Goal: Transaction & Acquisition: Purchase product/service

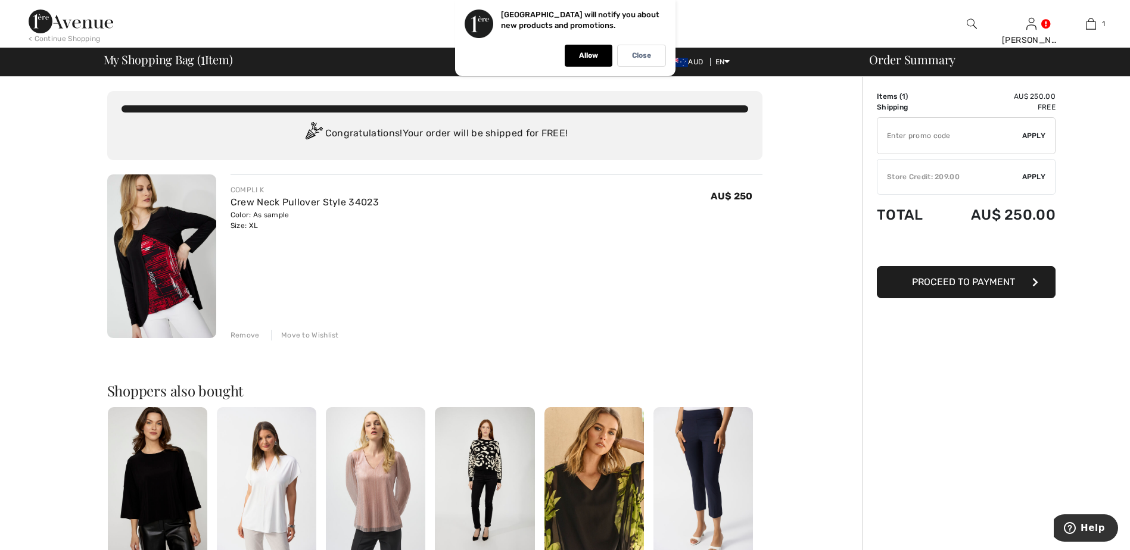
click at [979, 179] on div "Store Credit: 209.00" at bounding box center [949, 177] width 145 height 11
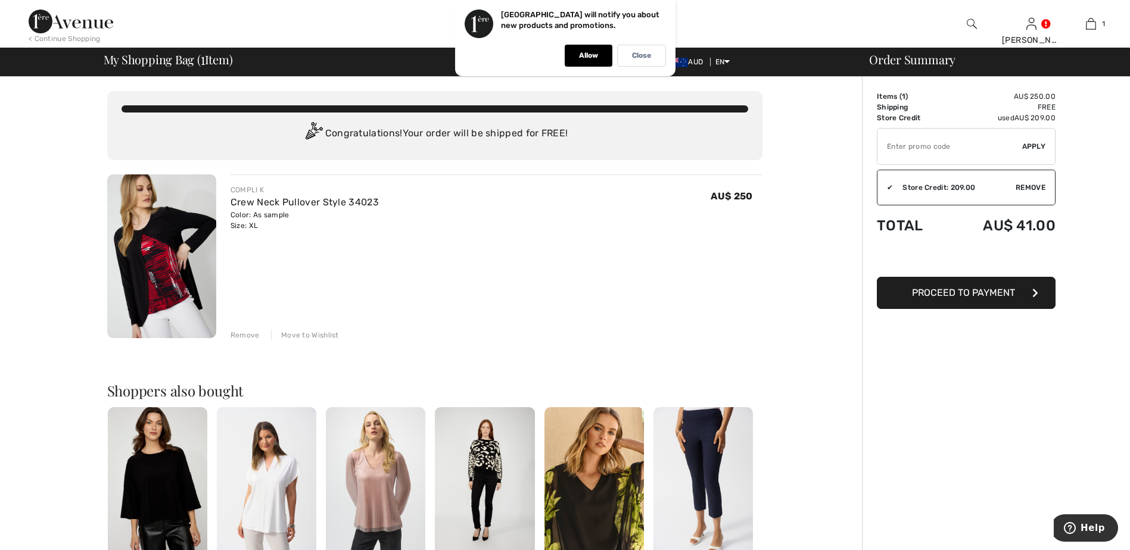
click at [956, 295] on span "Proceed to Payment" at bounding box center [963, 292] width 103 height 11
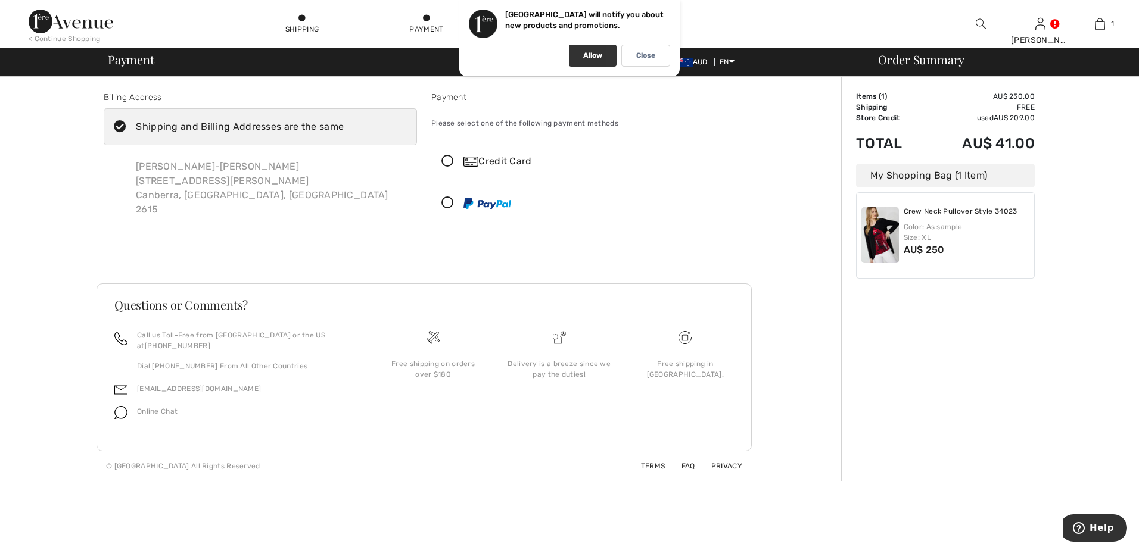
click at [591, 58] on p "Allow" at bounding box center [592, 55] width 19 height 9
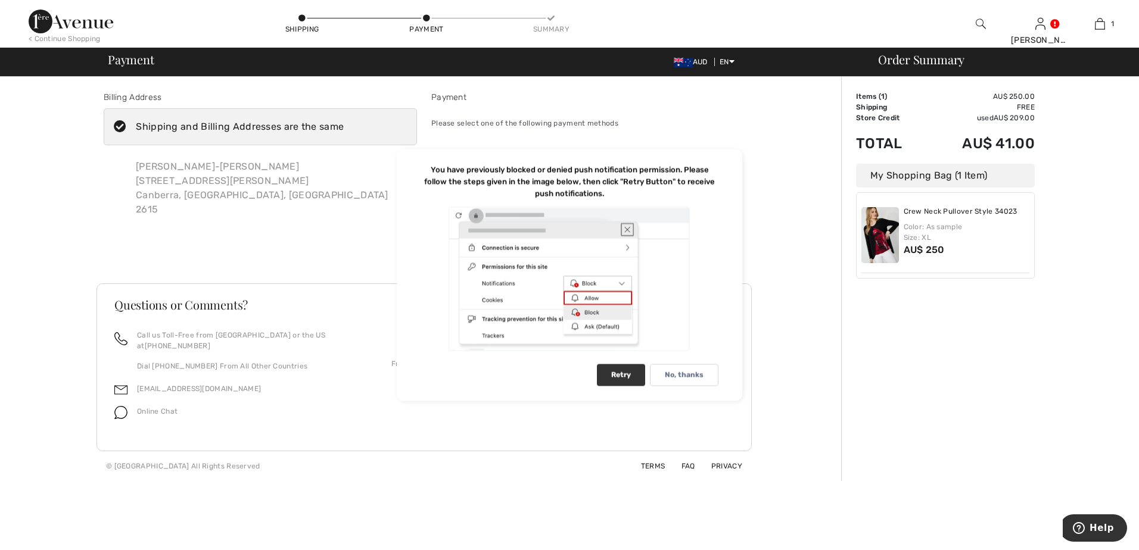
click at [623, 372] on div "Retry" at bounding box center [621, 375] width 48 height 22
click at [693, 373] on p "No, thanks" at bounding box center [684, 375] width 39 height 9
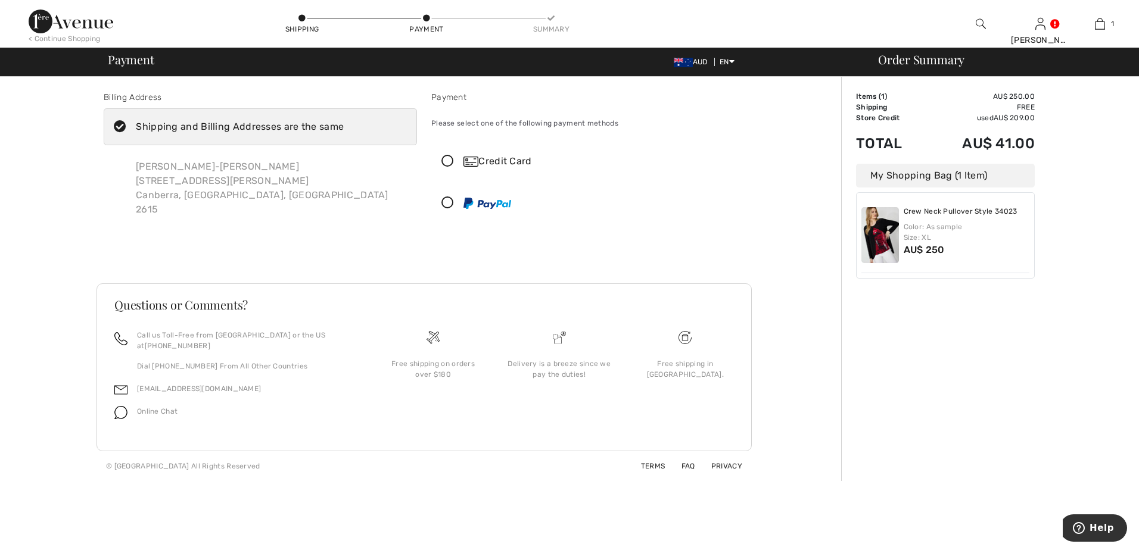
click at [449, 160] on icon at bounding box center [448, 161] width 32 height 13
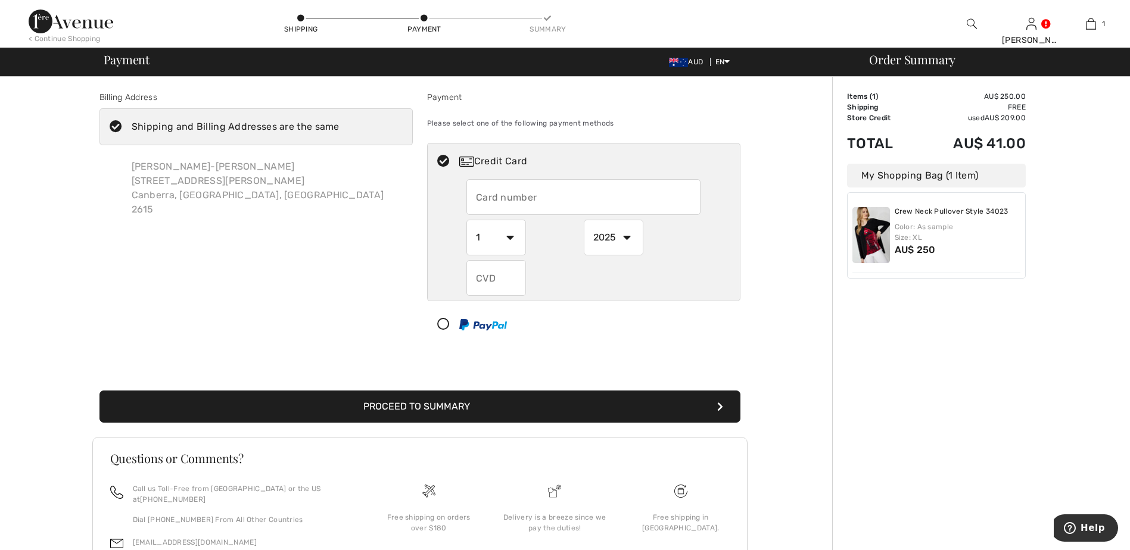
click at [525, 203] on input "text" at bounding box center [583, 197] width 234 height 36
click at [512, 238] on select "1 2 3 4 5 6 7 8 9 10 11 12" at bounding box center [496, 238] width 60 height 36
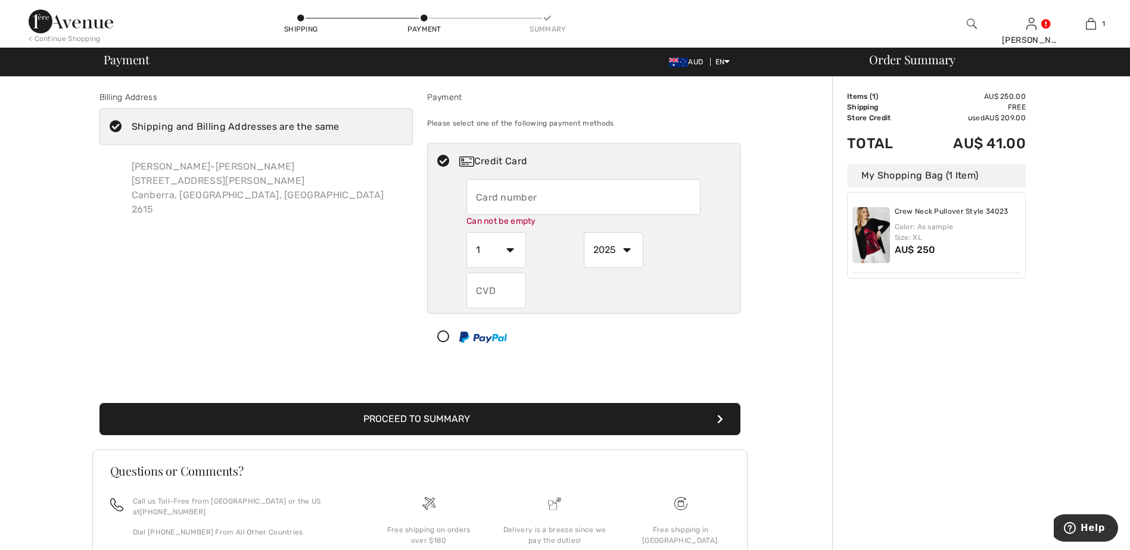
select select "11"
click at [466, 232] on select "1 2 3 4 5 6 7 8 9 10 11 12" at bounding box center [496, 250] width 60 height 36
click at [629, 248] on select "2025 2026 2027 2028 2029 2030 2031 2032 2033 2034 2035" at bounding box center [614, 250] width 60 height 36
select select "2030"
click at [584, 232] on select "2025 2026 2027 2028 2029 2030 2031 2032 2033 2034 2035" at bounding box center [614, 250] width 60 height 36
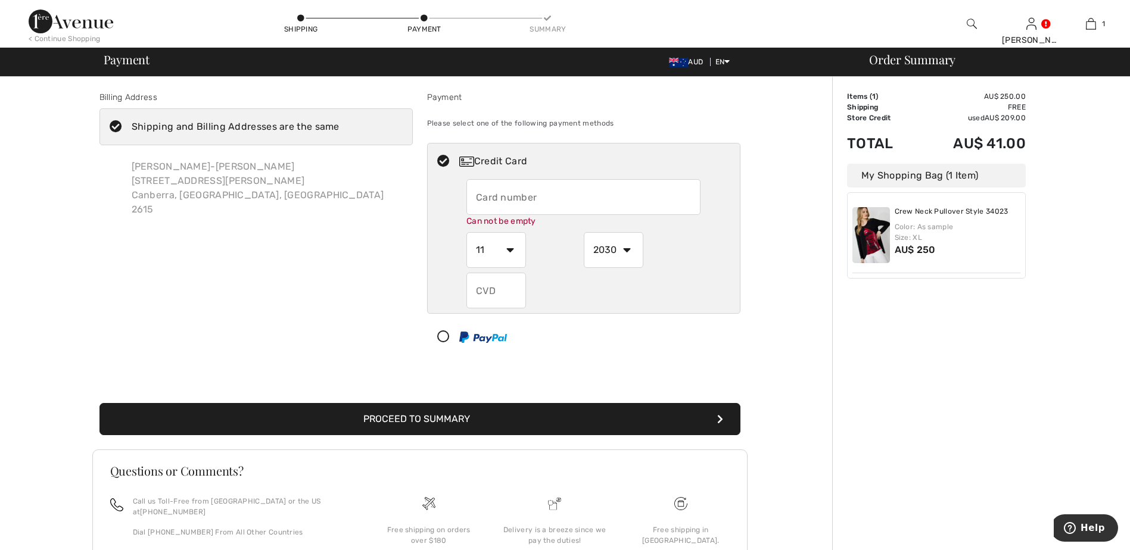
click at [476, 295] on input "text" at bounding box center [496, 291] width 60 height 36
type input "118"
click at [506, 205] on input "text" at bounding box center [583, 197] width 234 height 36
type input "5148135319234767"
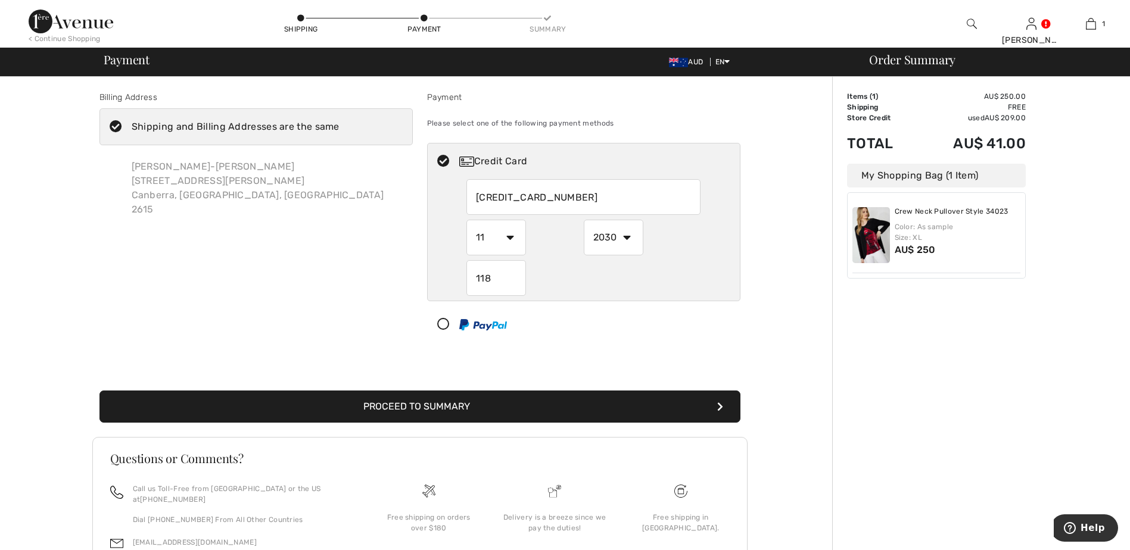
click at [441, 414] on button "Proceed to Summary" at bounding box center [419, 407] width 641 height 32
click at [438, 408] on button "Proceed to Summary" at bounding box center [419, 407] width 641 height 32
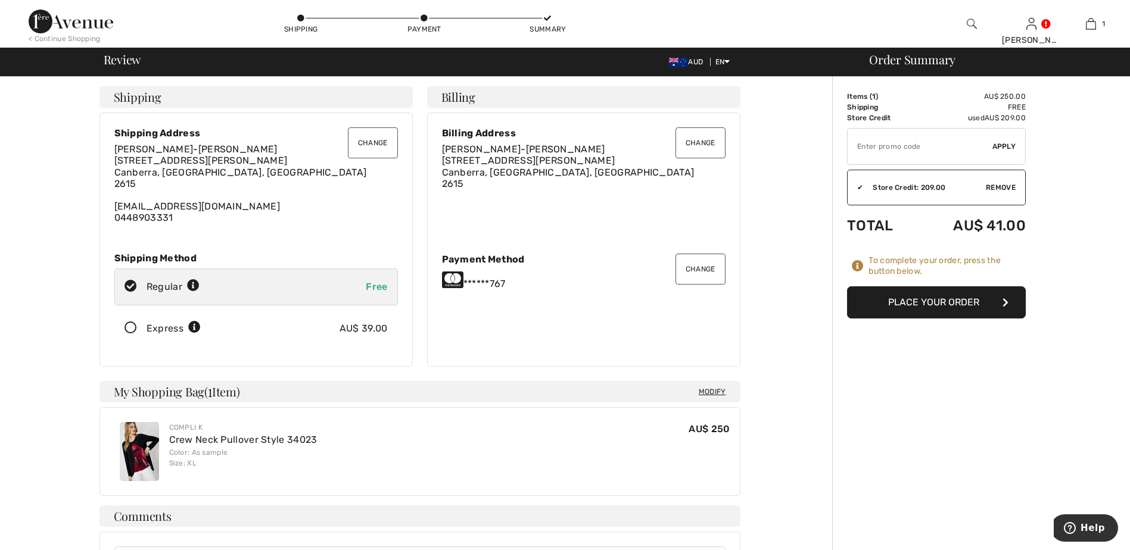
click at [936, 301] on button "Place Your Order" at bounding box center [936, 302] width 179 height 32
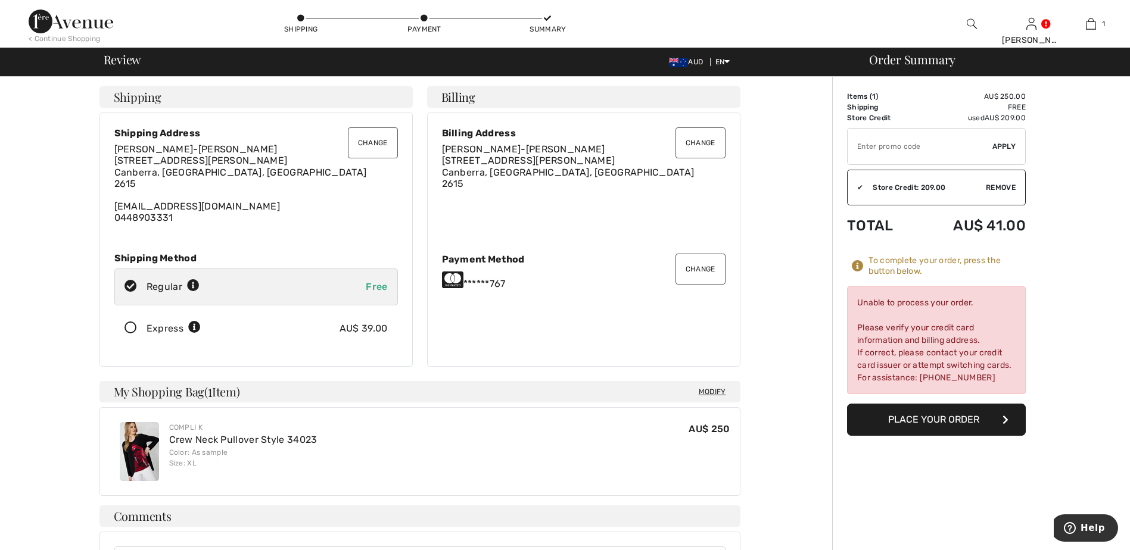
click at [922, 421] on button "Place Your Order" at bounding box center [936, 420] width 179 height 32
click at [712, 270] on button "Change" at bounding box center [700, 269] width 50 height 31
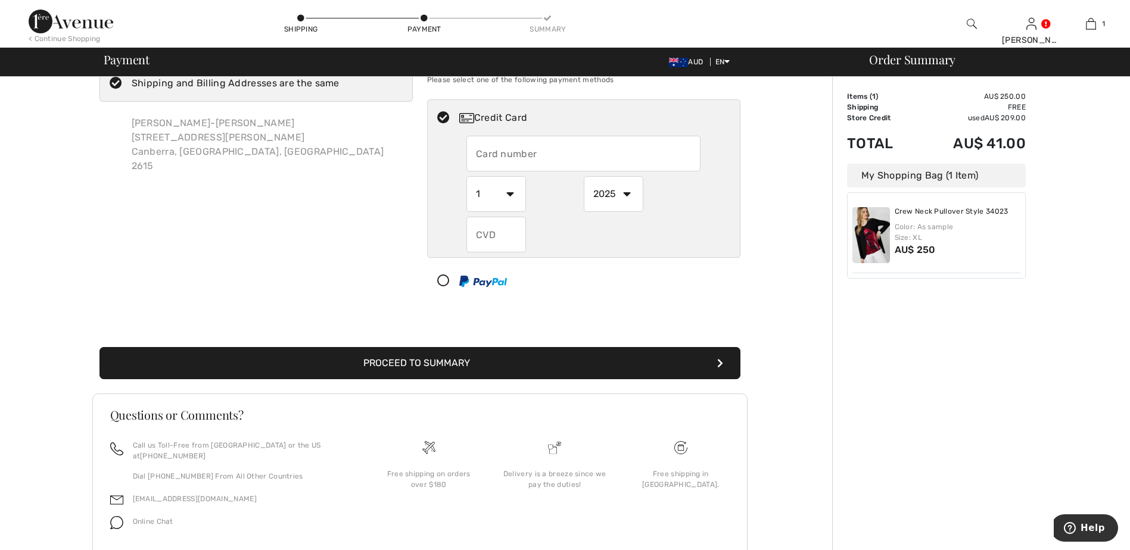
click at [444, 278] on icon at bounding box center [444, 281] width 32 height 13
select select "1"
select select "2025"
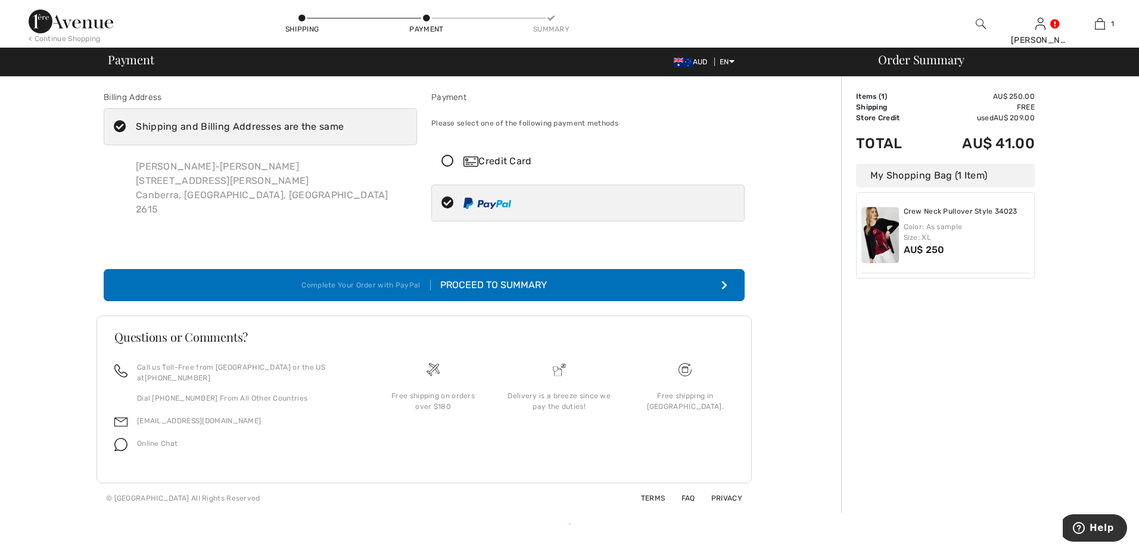
click at [462, 283] on div "Proceed to Summary" at bounding box center [489, 285] width 116 height 14
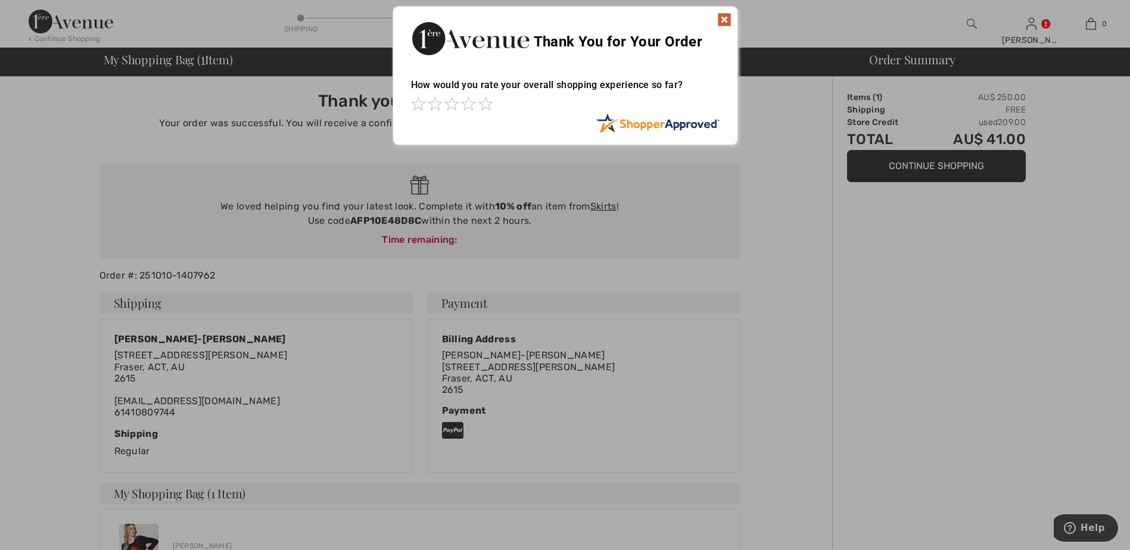
click at [724, 15] on img at bounding box center [724, 20] width 14 height 14
